Goal: Navigation & Orientation: Find specific page/section

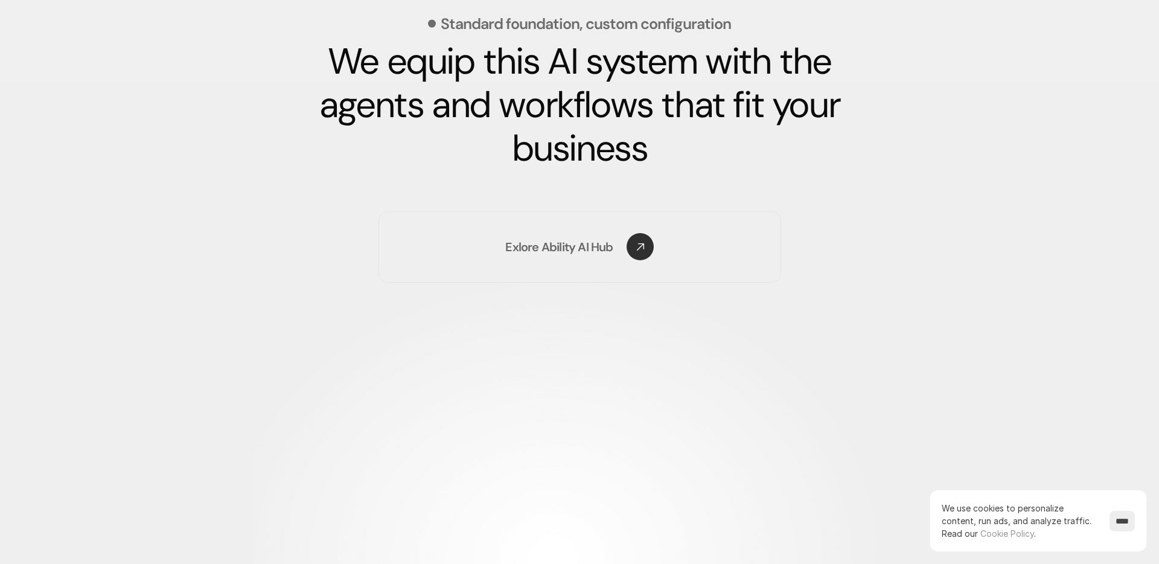
scroll to position [1788, 0]
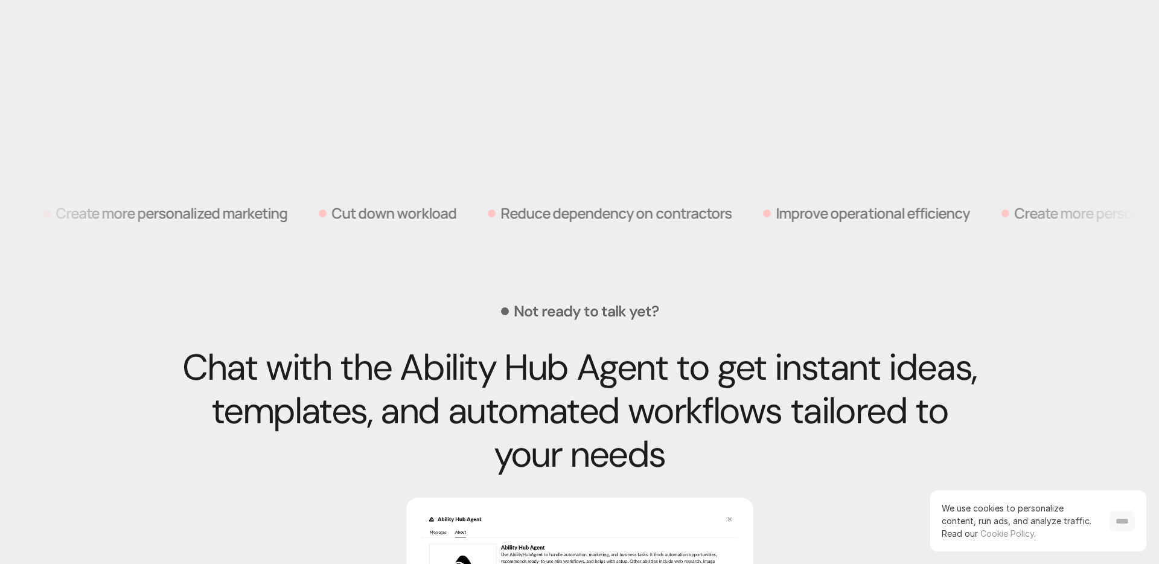
drag, startPoint x: 1124, startPoint y: 522, endPoint x: 1020, endPoint y: 441, distance: 131.2
click at [1123, 522] on input "****" at bounding box center [1122, 521] width 25 height 21
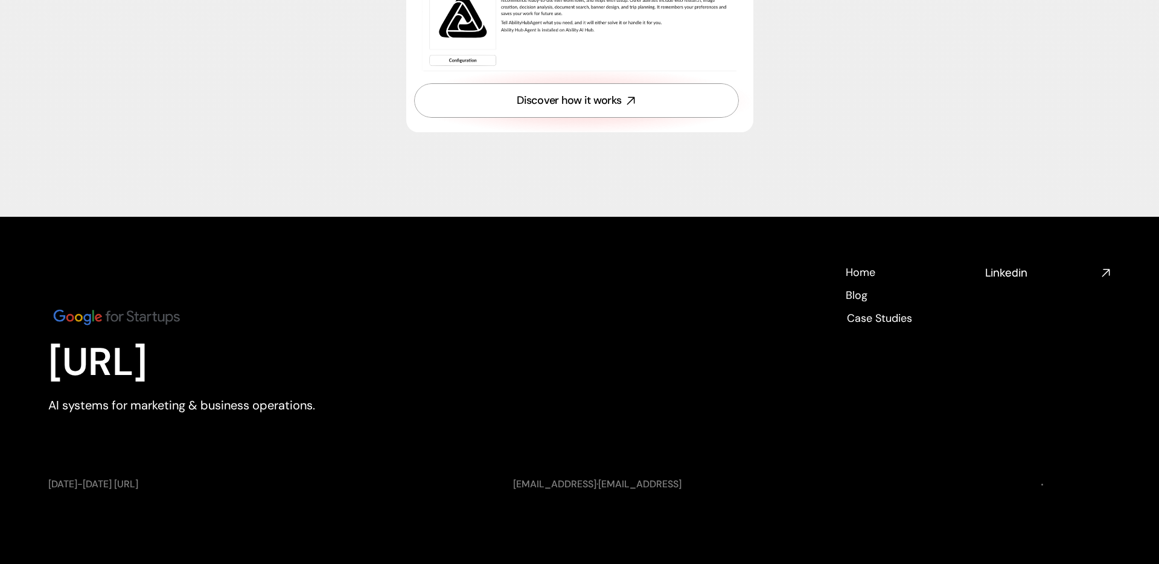
scroll to position [4417, 0]
click at [860, 299] on h4 "Blog" at bounding box center [856, 299] width 22 height 15
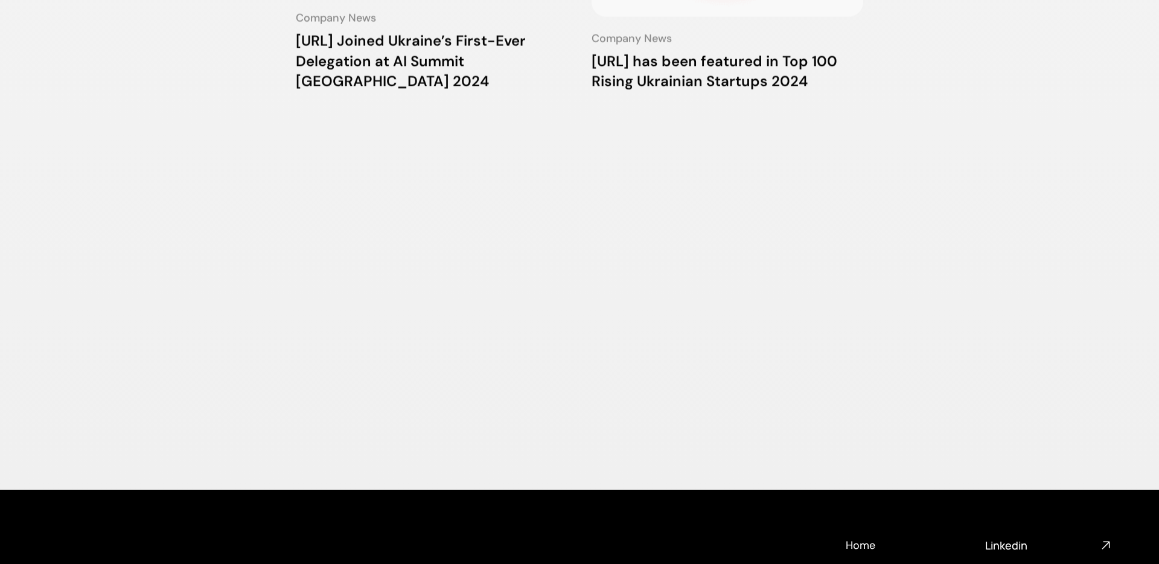
scroll to position [1386, 0]
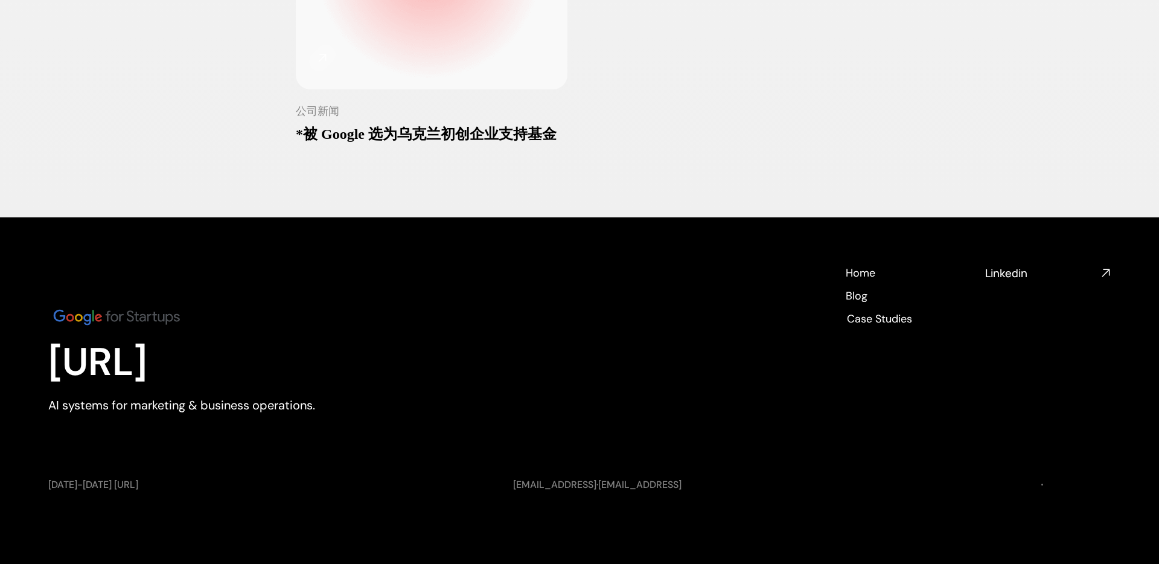
click at [144, 318] on img at bounding box center [116, 317] width 136 height 23
click at [88, 322] on img at bounding box center [116, 317] width 136 height 23
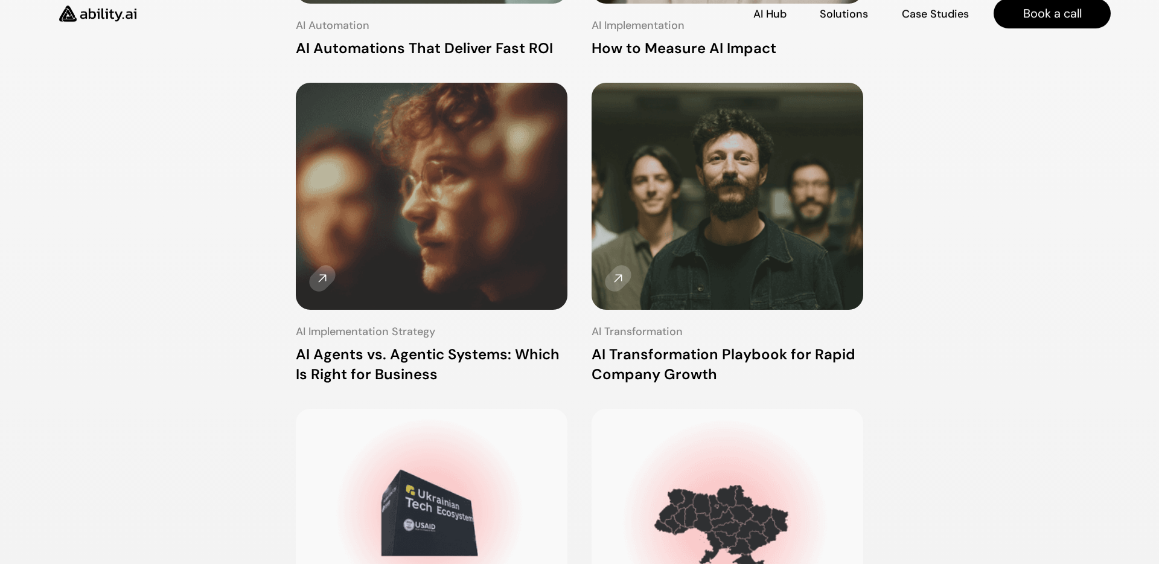
scroll to position [0, 0]
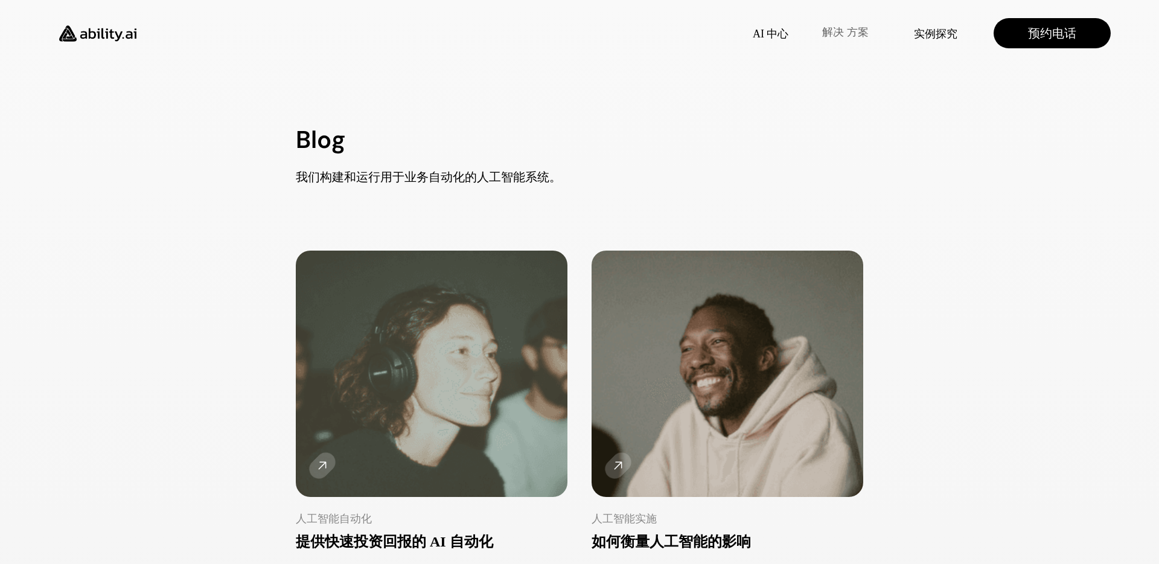
click at [861, 30] on font "解决 方案" at bounding box center [845, 32] width 46 height 12
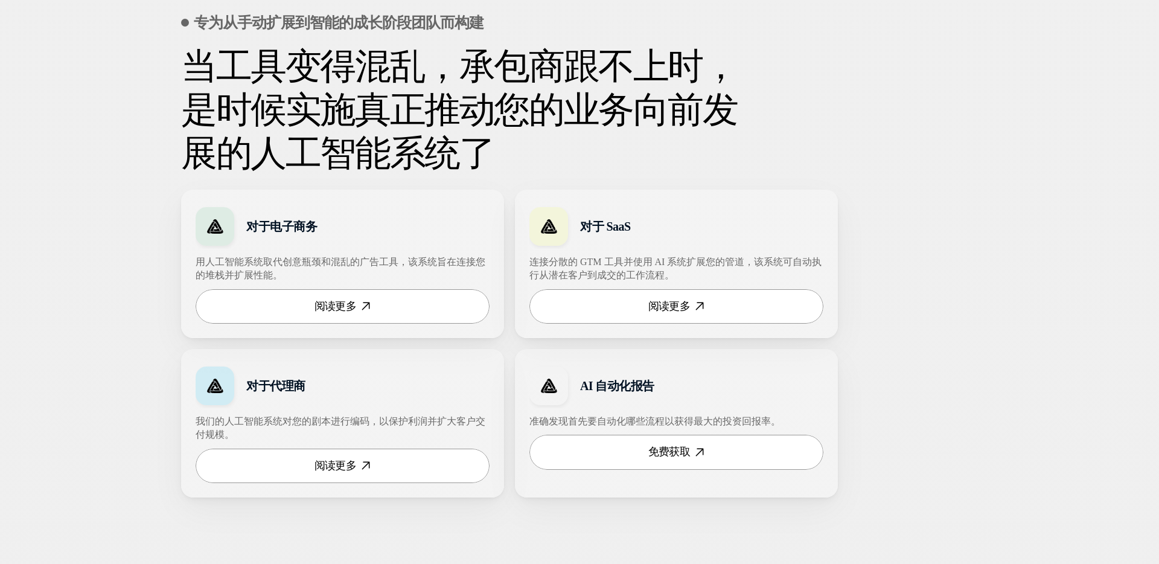
scroll to position [549, 0]
